Goal: Task Accomplishment & Management: Use online tool/utility

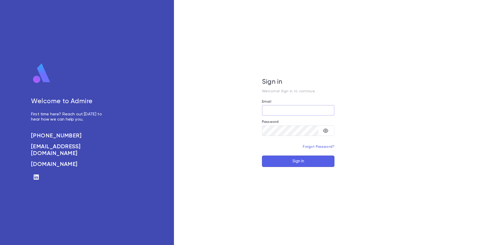
type input "**********"
click at [304, 159] on button "Sign In" at bounding box center [298, 160] width 72 height 11
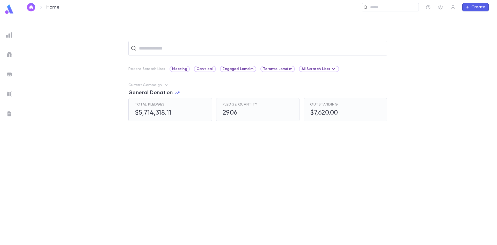
click at [7, 36] on img at bounding box center [9, 35] width 6 height 6
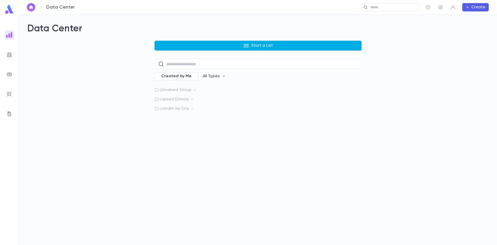
click at [225, 44] on button "Start a List" at bounding box center [257, 46] width 207 height 10
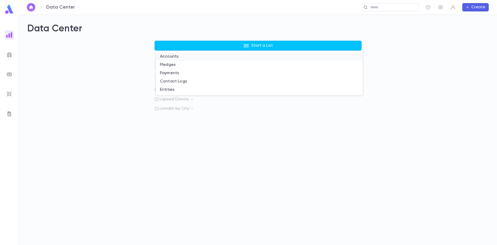
click at [165, 56] on li "Accounts" at bounding box center [259, 56] width 207 height 8
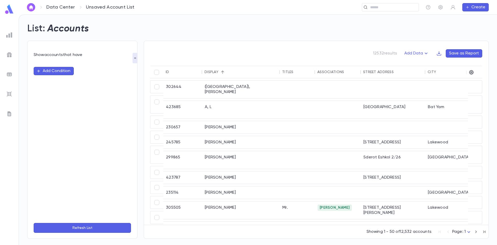
click at [64, 70] on button "Add Condition" at bounding box center [54, 71] width 40 height 8
click at [63, 72] on input "text" at bounding box center [80, 70] width 82 height 7
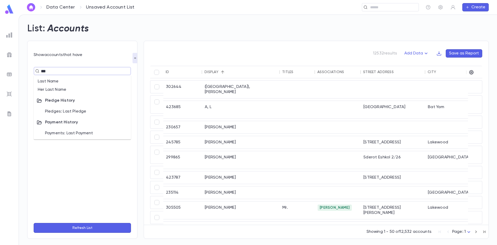
type input "****"
click at [55, 115] on li "Pledges: Last Pledge" at bounding box center [82, 111] width 97 height 8
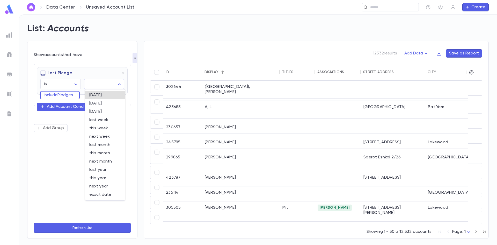
click at [94, 82] on body "Data Center Unsaved Account List ​ Create List: Accounts Show accounts that hav…" at bounding box center [248, 129] width 497 height 230
click at [99, 170] on span "last year" at bounding box center [105, 169] width 32 height 5
type input "********"
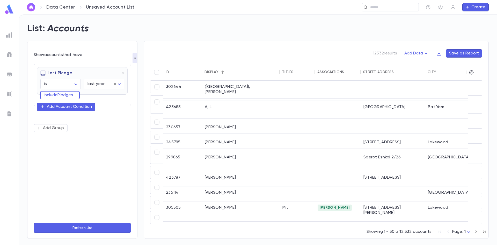
click at [57, 107] on div "Add Account Condition" at bounding box center [69, 106] width 45 height 5
click at [53, 127] on button "Add Group" at bounding box center [51, 127] width 34 height 8
click at [60, 136] on input "text" at bounding box center [79, 134] width 75 height 7
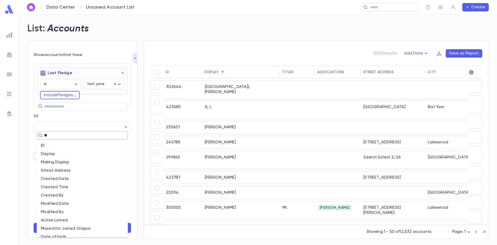
type input "***"
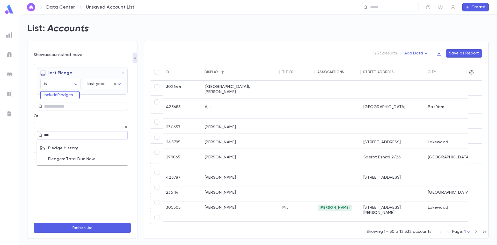
click at [99, 160] on li "Pledges: Total Due Now" at bounding box center [82, 159] width 91 height 8
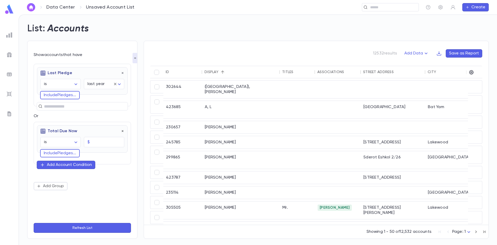
click at [121, 131] on icon "button" at bounding box center [123, 131] width 4 height 4
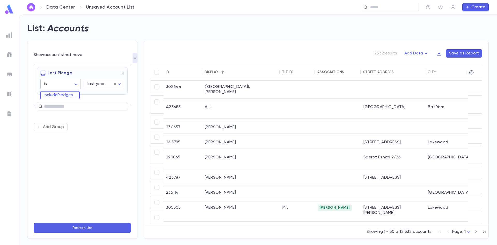
click at [61, 84] on body "Data Center Unsaved Account List ​ Create List: Accounts Show accounts that hav…" at bounding box center [248, 129] width 497 height 230
click at [61, 84] on div at bounding box center [248, 122] width 497 height 245
click at [121, 74] on icon "button" at bounding box center [123, 73] width 4 height 4
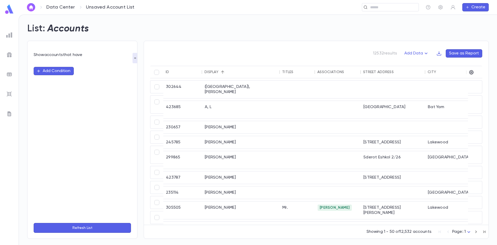
click at [57, 72] on button "Add Condition" at bounding box center [54, 71] width 40 height 8
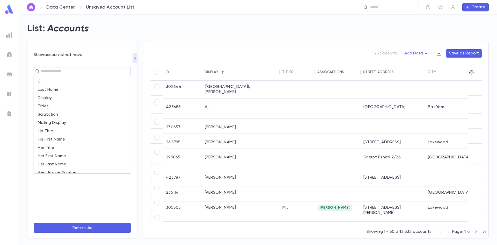
click at [55, 73] on input "text" at bounding box center [80, 70] width 82 height 7
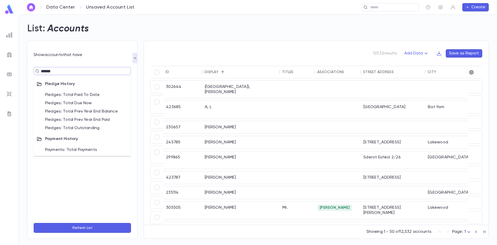
type input "*****"
click at [86, 93] on li "Pledges: Pledge Total" at bounding box center [82, 95] width 97 height 8
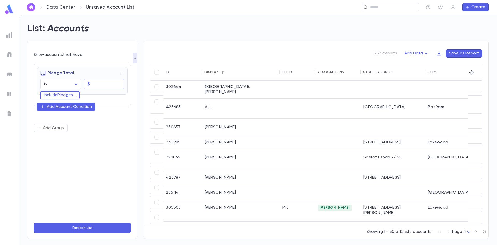
click at [99, 84] on input "text" at bounding box center [108, 84] width 32 height 10
type input "****"
click at [70, 94] on button "Include Pledges ..." at bounding box center [60, 95] width 40 height 8
click at [70, 94] on input "text" at bounding box center [80, 94] width 69 height 7
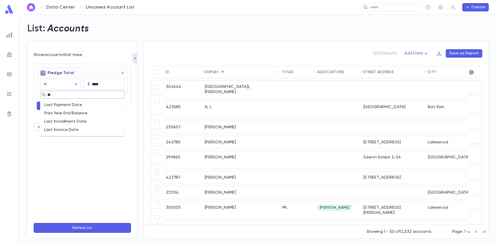
type input "*"
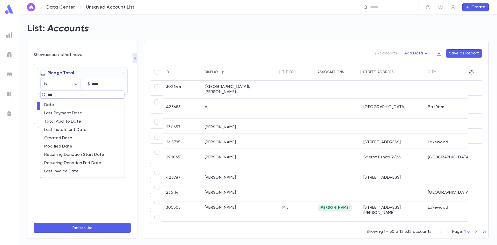
type input "****"
click at [64, 103] on li "Date" at bounding box center [82, 105] width 84 height 8
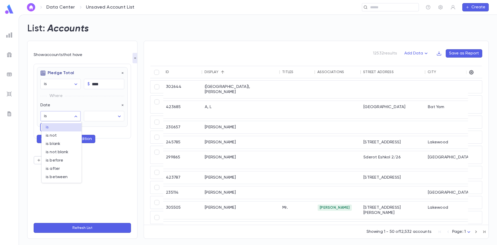
click at [68, 117] on body "Data Center Unsaved Account List ​ Create List: Accounts Show accounts that hav…" at bounding box center [248, 129] width 497 height 230
click at [60, 167] on span "is after" at bounding box center [62, 168] width 32 height 5
type input "**********"
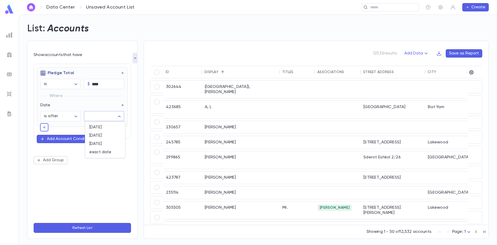
click at [102, 116] on body "**********" at bounding box center [248, 129] width 497 height 230
click at [105, 153] on span "exact date" at bounding box center [105, 151] width 32 height 5
type input "*********"
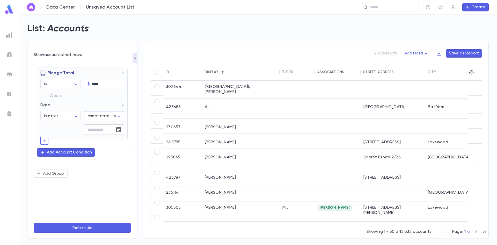
click at [93, 131] on input "tel" at bounding box center [97, 129] width 27 height 10
type input "**********"
click at [96, 226] on button "Refresh List" at bounding box center [82, 228] width 97 height 10
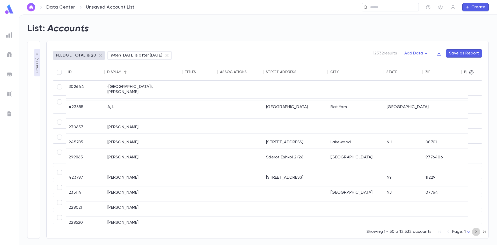
click at [476, 232] on icon "button" at bounding box center [476, 231] width 6 height 6
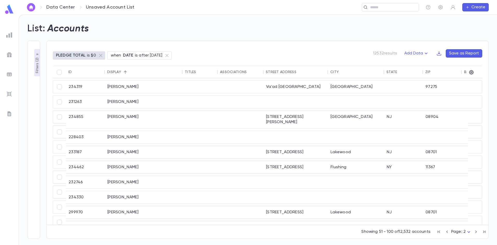
click at [476, 232] on icon "button" at bounding box center [476, 231] width 6 height 6
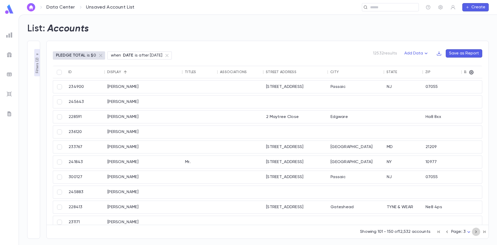
click at [476, 232] on icon "button" at bounding box center [476, 231] width 6 height 6
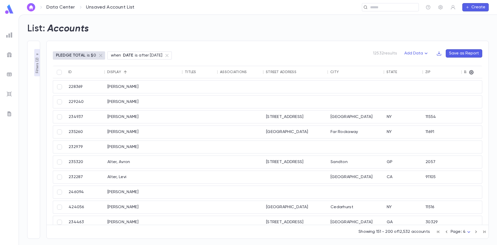
click at [476, 232] on icon "button" at bounding box center [476, 231] width 6 height 6
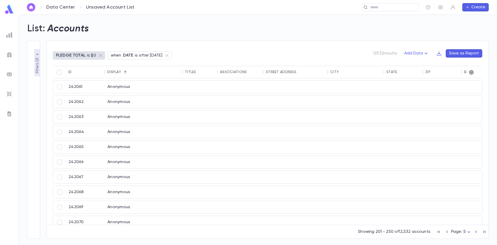
click at [476, 232] on icon "button" at bounding box center [476, 231] width 6 height 6
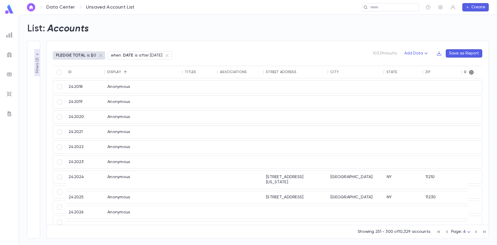
click at [472, 73] on icon "button" at bounding box center [471, 72] width 4 height 4
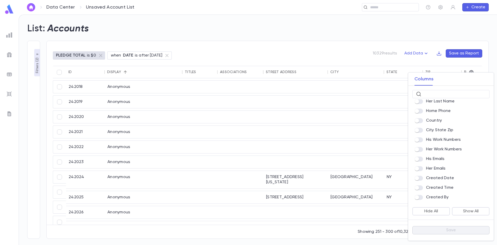
scroll to position [207, 0]
click at [429, 88] on div "​" at bounding box center [450, 92] width 85 height 13
click at [427, 94] on input "text" at bounding box center [454, 94] width 62 height 8
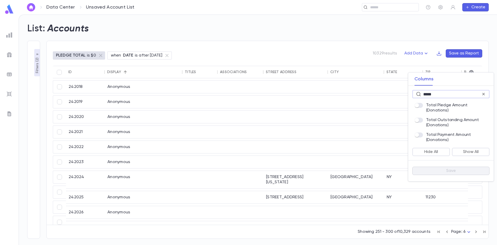
type input "*****"
drag, startPoint x: 448, startPoint y: 96, endPoint x: 402, endPoint y: 95, distance: 46.1
click at [403, 95] on div "Columns ***** ​ Total Pledge Amount (Donations) Total Outstanding Amount (Donat…" at bounding box center [248, 122] width 497 height 245
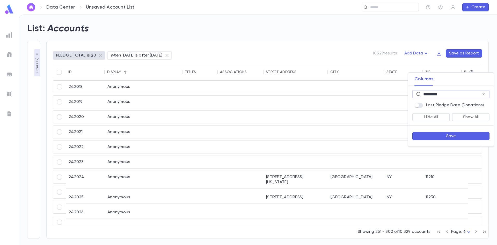
type input "*********"
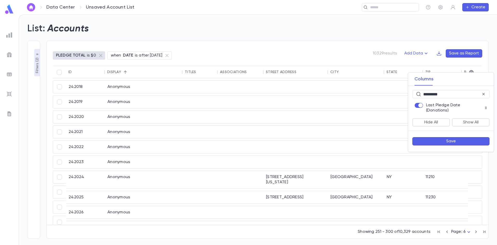
click at [438, 139] on button "Save" at bounding box center [450, 141] width 77 height 8
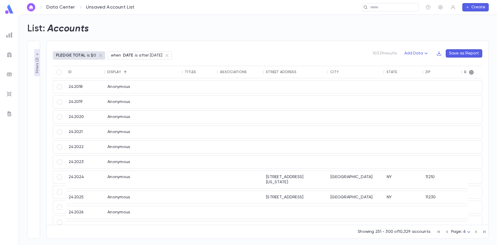
drag, startPoint x: 36, startPoint y: 69, endPoint x: 143, endPoint y: 126, distance: 121.5
click at [36, 69] on p "Filters ( 2 )" at bounding box center [37, 64] width 5 height 17
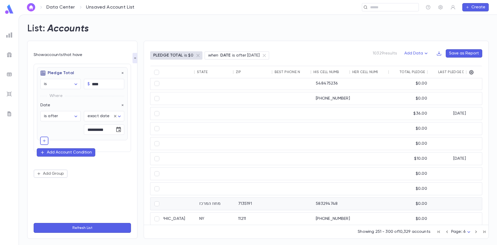
scroll to position [451, 287]
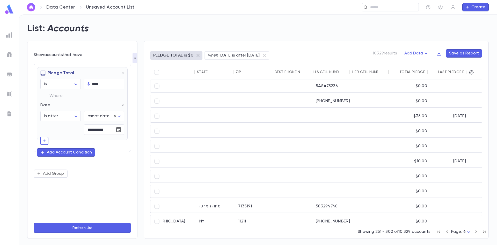
click at [61, 150] on button "Add Account Condition" at bounding box center [66, 152] width 58 height 8
click at [67, 151] on input "text" at bounding box center [79, 151] width 75 height 7
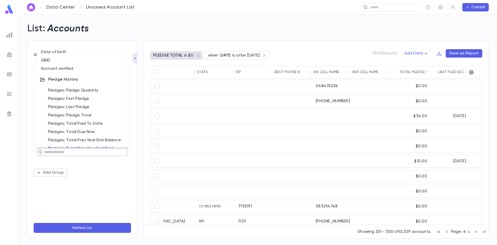
scroll to position [414, 0]
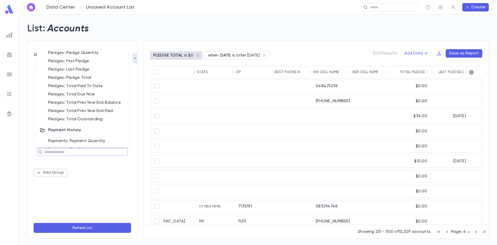
click at [208, 33] on div "List: Accounts" at bounding box center [255, 26] width 468 height 18
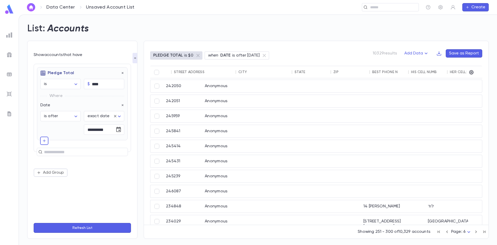
scroll to position [451, 287]
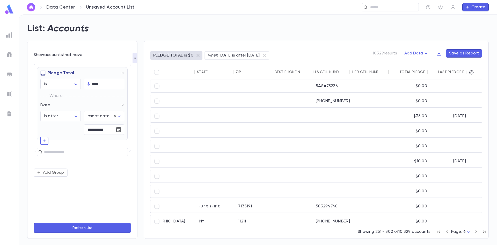
click at [128, 32] on div "List: Accounts" at bounding box center [255, 26] width 468 height 18
click at [121, 74] on icon "button" at bounding box center [123, 73] width 4 height 4
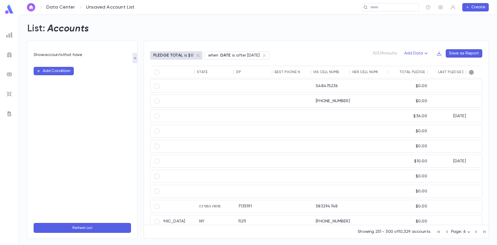
click at [69, 68] on button "Add Condition" at bounding box center [54, 71] width 40 height 8
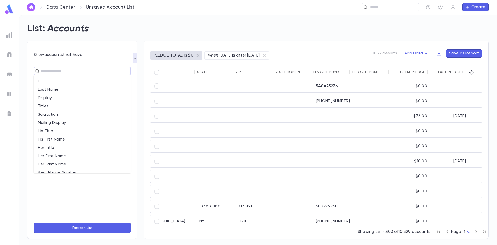
click at [63, 73] on input "text" at bounding box center [80, 70] width 82 height 7
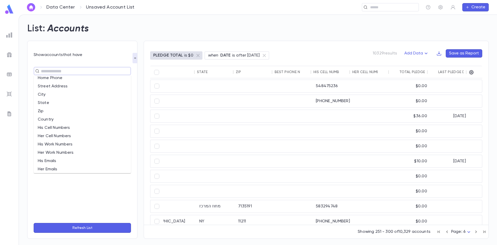
scroll to position [103, 0]
click at [88, 47] on div "Show accounts that have ​ Refresh List" at bounding box center [82, 140] width 110 height 198
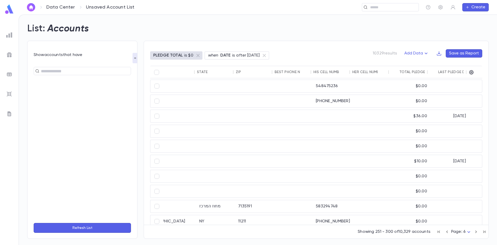
drag, startPoint x: 86, startPoint y: 57, endPoint x: 33, endPoint y: 57, distance: 52.5
click at [33, 57] on div "Show accounts that have ​ Refresh List" at bounding box center [82, 140] width 110 height 198
click at [71, 95] on div "​" at bounding box center [82, 140] width 97 height 158
